Goal: Information Seeking & Learning: Learn about a topic

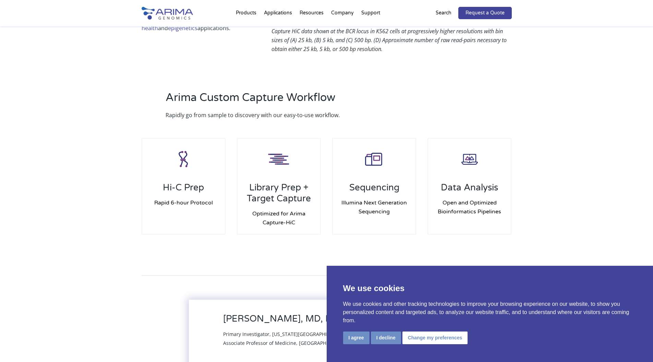
scroll to position [604, 0]
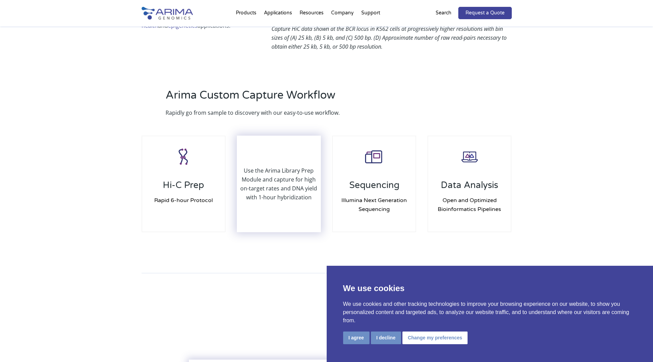
click at [309, 167] on p "Use the Arima Library Prep Module and capture for high on-target rates and DNA …" at bounding box center [279, 184] width 83 height 36
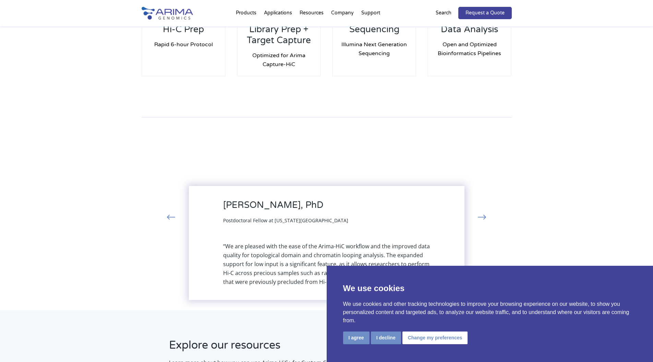
scroll to position [720, 0]
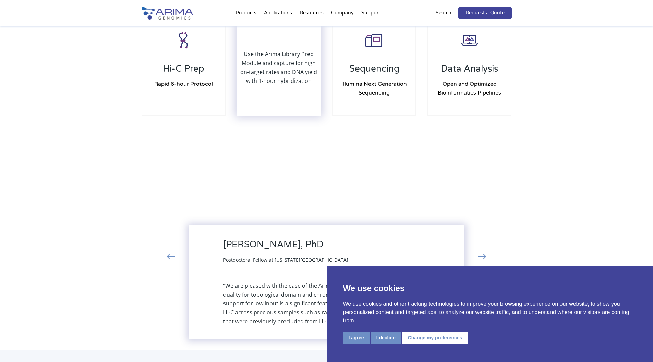
click at [270, 51] on p "Use the Arima Library Prep Module and capture for high on-target rates and DNA …" at bounding box center [279, 68] width 83 height 36
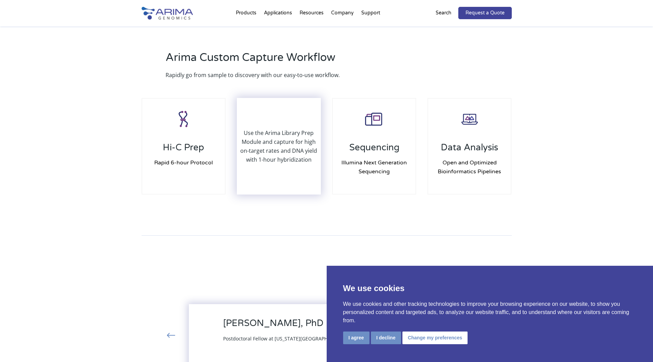
scroll to position [638, 0]
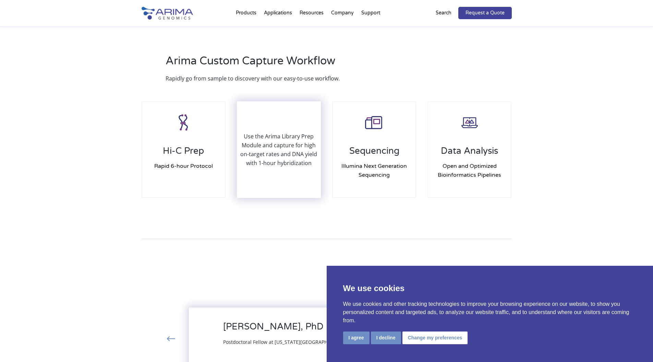
click at [280, 114] on div "Use the Arima Library Prep Module and capture for high on-target rates and DNA …" at bounding box center [279, 149] width 83 height 95
click at [268, 142] on p "Use the Arima Library Prep Module and capture for high on-target rates and DNA …" at bounding box center [279, 150] width 83 height 36
click at [268, 143] on p "Use the Arima Library Prep Module and capture for high on-target rates and DNA …" at bounding box center [279, 150] width 83 height 36
click at [268, 143] on div "Library Prep + Target Capture Optimized for Arima Capture-HiC Use the Arima Lib…" at bounding box center [279, 150] width 84 height 97
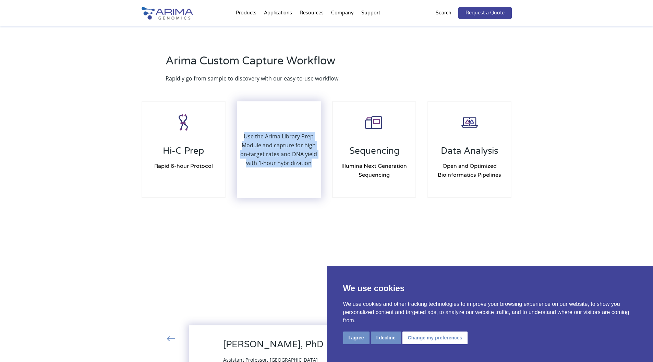
drag, startPoint x: 268, startPoint y: 143, endPoint x: 264, endPoint y: 105, distance: 38.0
click at [264, 105] on div "Use the Arima Library Prep Module and capture for high on-target rates and DNA …" at bounding box center [279, 149] width 83 height 95
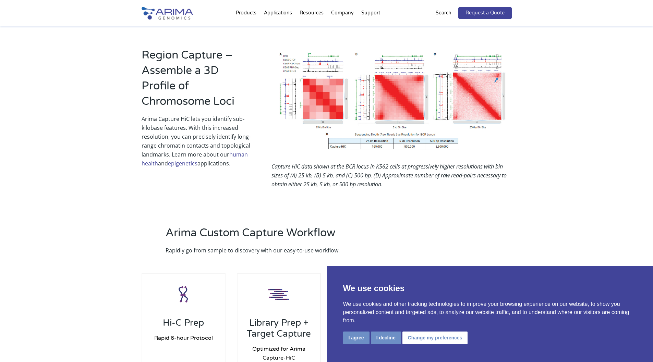
scroll to position [466, 0]
